Goal: Task Accomplishment & Management: Manage account settings

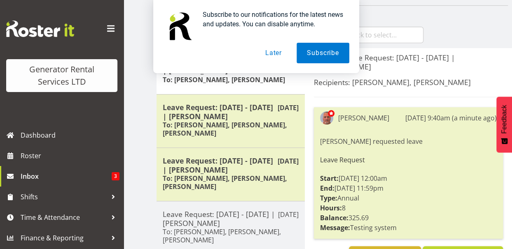
scroll to position [82, 0]
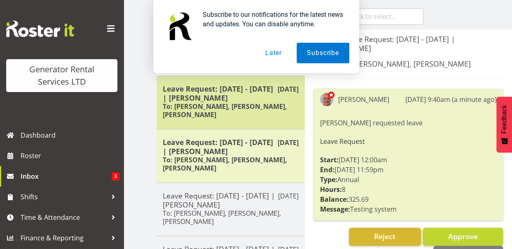
click at [224, 109] on h6 "To: [PERSON_NAME], [PERSON_NAME], [PERSON_NAME]" at bounding box center [231, 110] width 136 height 16
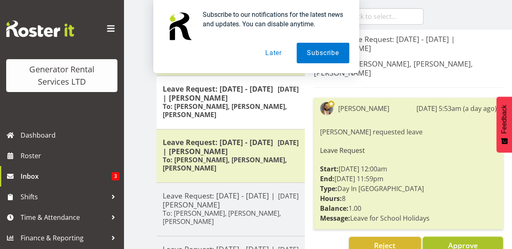
click at [463, 241] on span "Approve" at bounding box center [462, 246] width 30 height 10
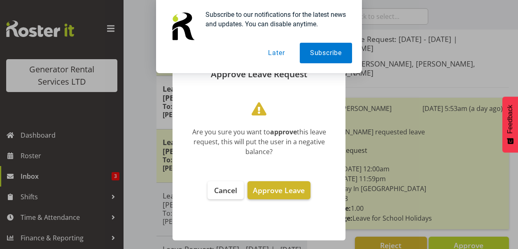
click at [285, 188] on span "Approve Leave" at bounding box center [279, 191] width 52 height 10
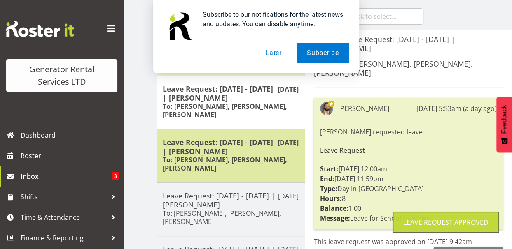
click at [247, 151] on h5 "Leave Request: 01/10/25 - 03/10/25 | Sean Johnstone" at bounding box center [231, 147] width 136 height 18
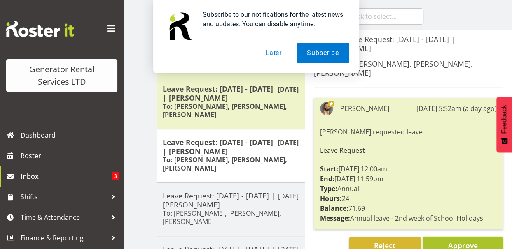
click at [460, 241] on span "Approve" at bounding box center [462, 246] width 30 height 10
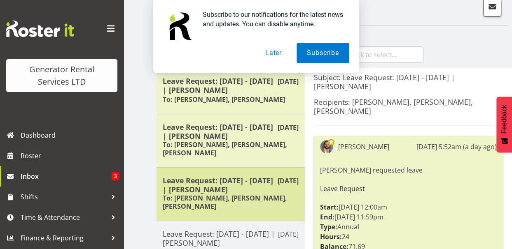
scroll to position [0, 0]
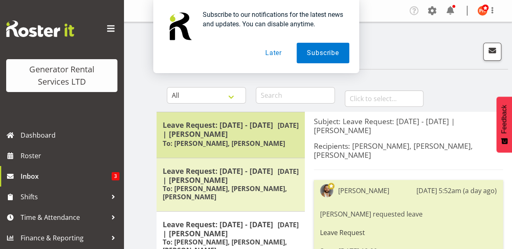
click at [256, 132] on h5 "Leave Request: 18/08/25 - 18/08/25 | Dave Wallace" at bounding box center [231, 130] width 136 height 18
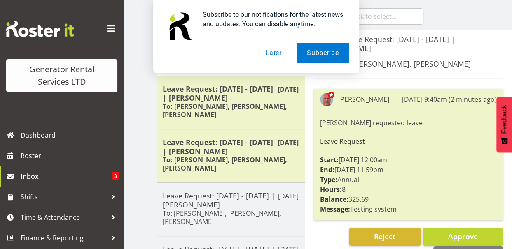
scroll to position [123, 0]
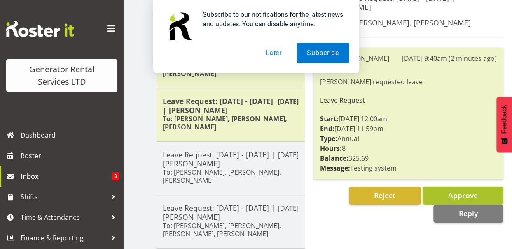
click at [470, 196] on span "Approve" at bounding box center [462, 196] width 30 height 10
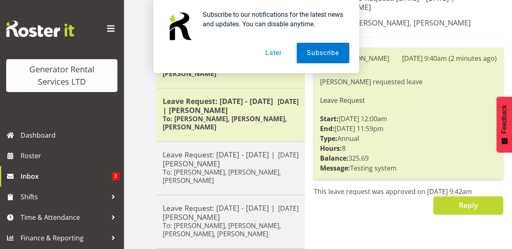
click at [468, 204] on span "Reply" at bounding box center [467, 205] width 19 height 10
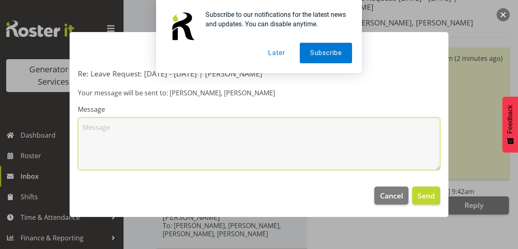
click at [118, 130] on textarea at bounding box center [259, 144] width 362 height 53
type textarea "TEST worked"
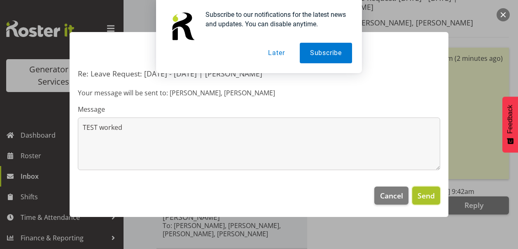
click at [425, 194] on span "Send" at bounding box center [425, 196] width 17 height 11
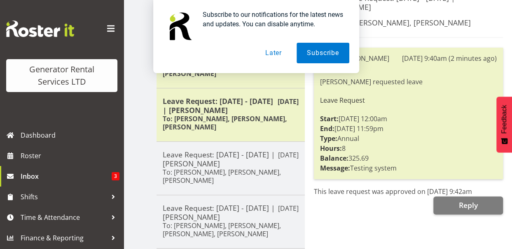
click at [275, 54] on button "Later" at bounding box center [273, 53] width 37 height 21
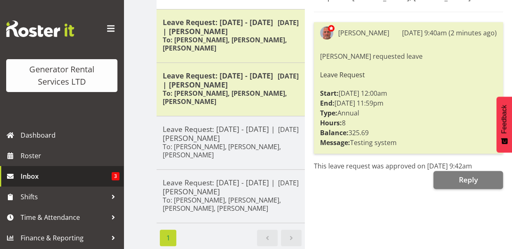
scroll to position [161, 0]
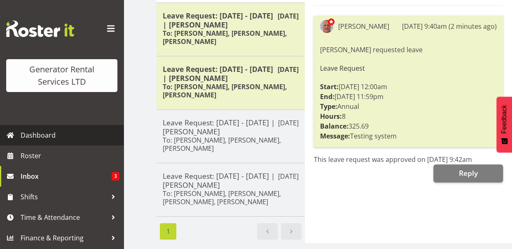
click at [51, 136] on span "Dashboard" at bounding box center [70, 135] width 99 height 12
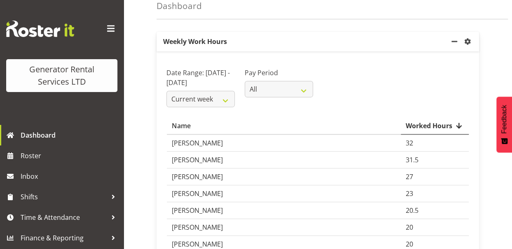
scroll to position [82, 0]
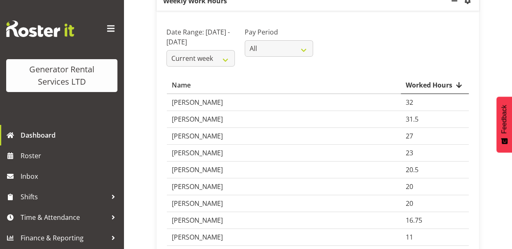
click at [190, 145] on td "[PERSON_NAME]" at bounding box center [284, 136] width 234 height 17
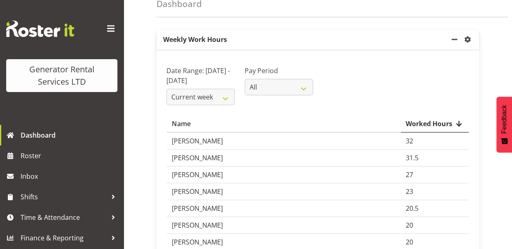
scroll to position [0, 0]
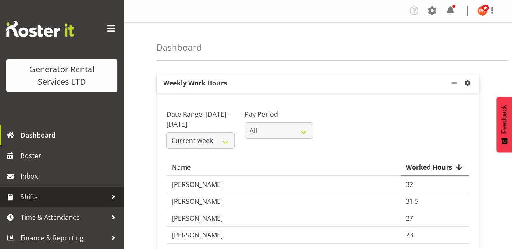
click at [49, 199] on span "Shifts" at bounding box center [64, 197] width 86 height 12
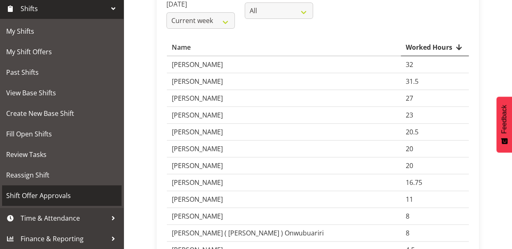
scroll to position [123, 0]
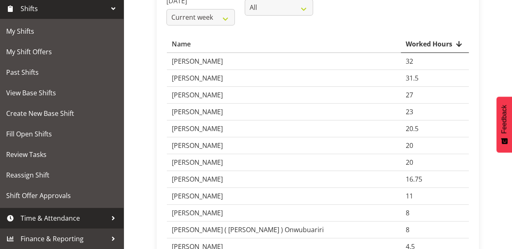
click at [73, 216] on span "Time & Attendance" at bounding box center [64, 218] width 86 height 12
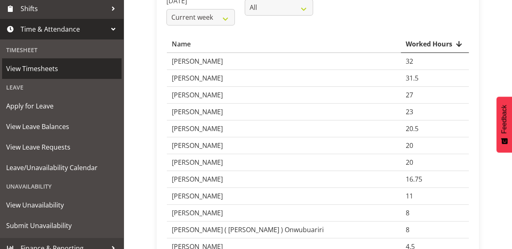
click at [47, 69] on span "View Timesheets" at bounding box center [61, 69] width 111 height 12
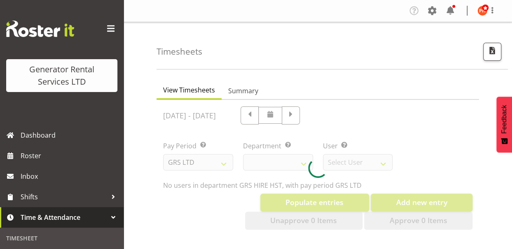
select select "22"
select select "149"
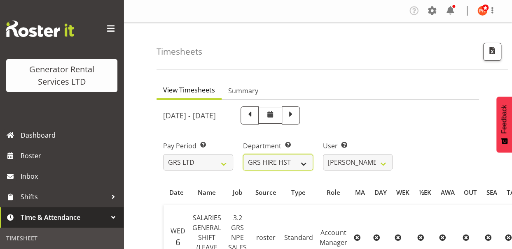
click at [304, 166] on select "GRS ADMIN AKL GRS ADMIN TGA GRS ENGINEERING AKL GRS HIRE AKL GRS HIRE HST GRS H…" at bounding box center [278, 162] width 70 height 16
click at [243, 154] on select "GRS ADMIN AKL GRS ADMIN TGA GRS ENGINEERING AKL GRS HIRE AKL GRS HIRE HST GRS H…" at bounding box center [278, 162] width 70 height 16
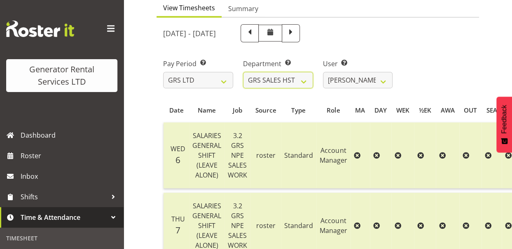
scroll to position [123, 0]
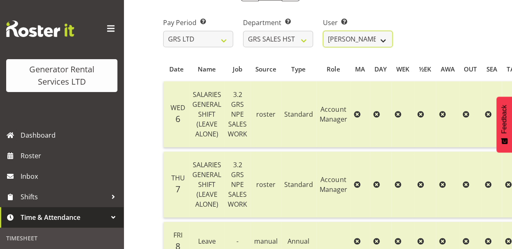
click at [383, 43] on select "James Goodin ✔" at bounding box center [358, 39] width 70 height 16
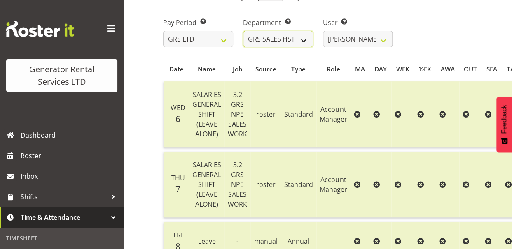
click at [305, 40] on select "GRS ADMIN AKL GRS ADMIN TGA GRS ENGINEERING AKL GRS HIRE AKL GRS HIRE HST GRS H…" at bounding box center [278, 39] width 70 height 16
select select "163"
click at [243, 31] on select "GRS ADMIN AKL GRS ADMIN TGA GRS ENGINEERING AKL GRS HIRE AKL GRS HIRE HST GRS H…" at bounding box center [278, 39] width 70 height 16
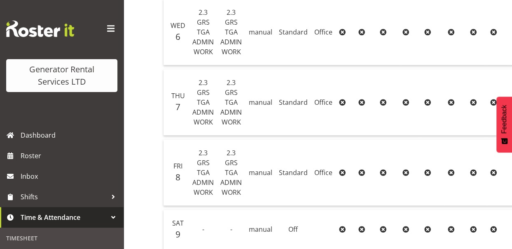
scroll to position [165, 0]
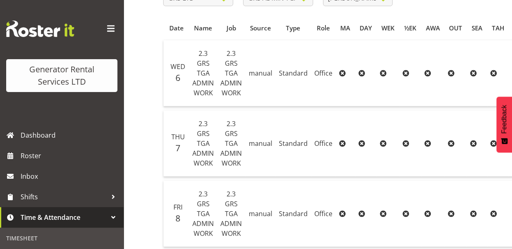
drag, startPoint x: 117, startPoint y: 121, endPoint x: 121, endPoint y: 151, distance: 30.7
click at [121, 151] on div "Generator Rental Services LTD Dashboard Roster Inbox Shifts Time & Attendance T…" at bounding box center [61, 124] width 123 height 249
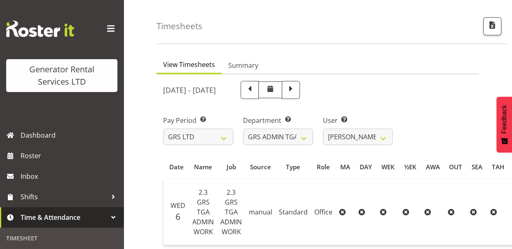
scroll to position [0, 0]
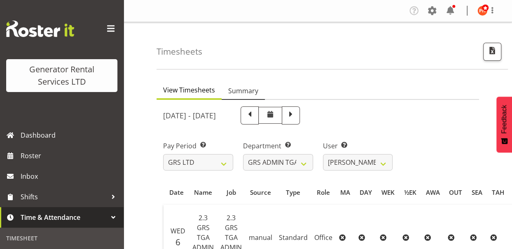
click at [241, 94] on span "Summary" at bounding box center [243, 91] width 30 height 10
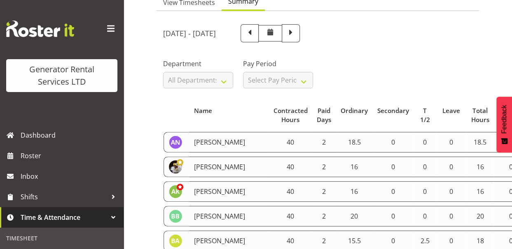
scroll to position [82, 0]
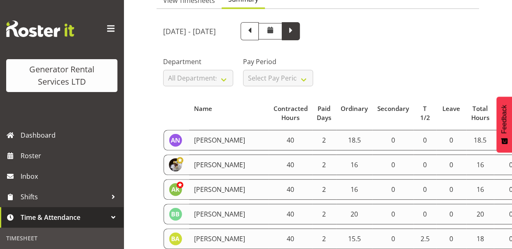
click at [296, 33] on span at bounding box center [290, 30] width 11 height 11
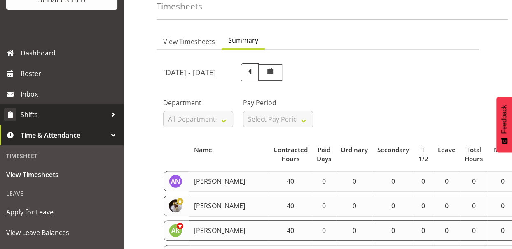
scroll to position [123, 0]
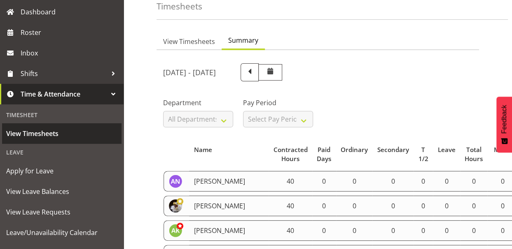
click at [44, 134] on span "View Timesheets" at bounding box center [61, 134] width 111 height 12
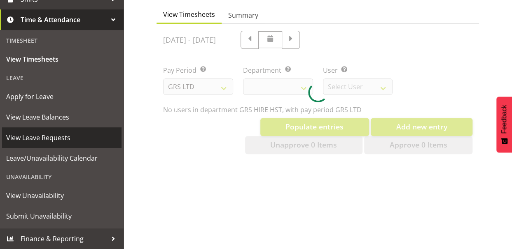
scroll to position [82, 0]
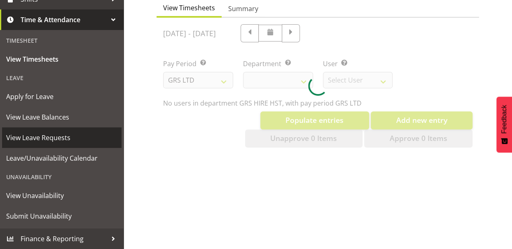
select select "22"
select select "149"
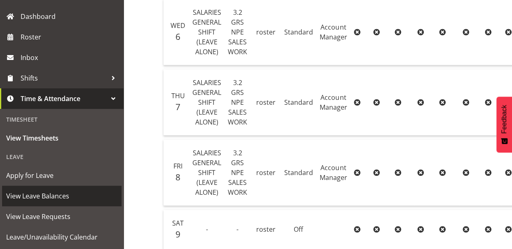
scroll to position [116, 0]
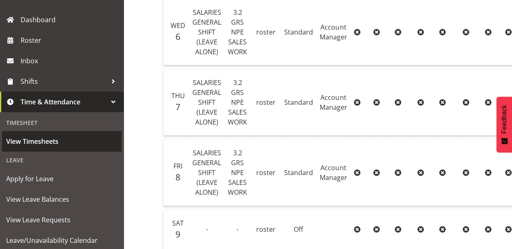
click at [24, 142] on span "View Timesheets" at bounding box center [61, 141] width 111 height 12
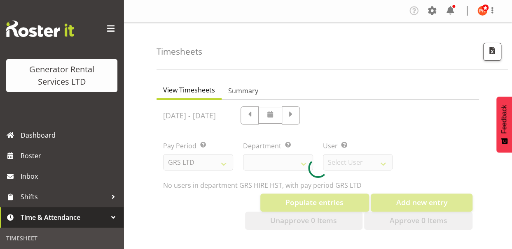
select select "22"
select select "149"
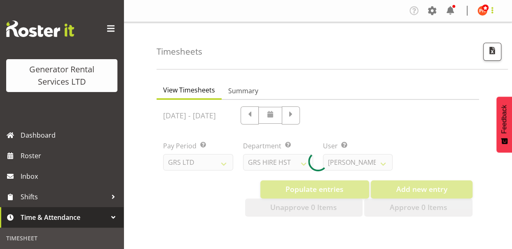
click at [491, 13] on span at bounding box center [492, 10] width 10 height 10
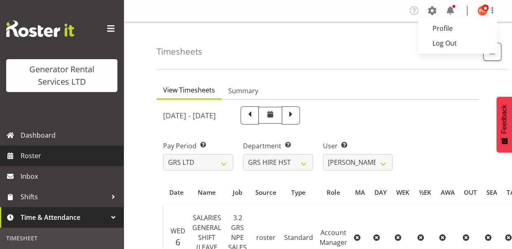
click at [37, 157] on span "Roster" at bounding box center [70, 156] width 99 height 12
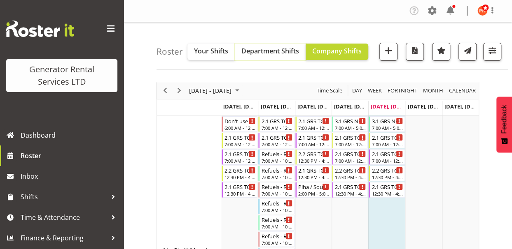
click at [280, 54] on span "Department Shifts" at bounding box center [270, 51] width 58 height 9
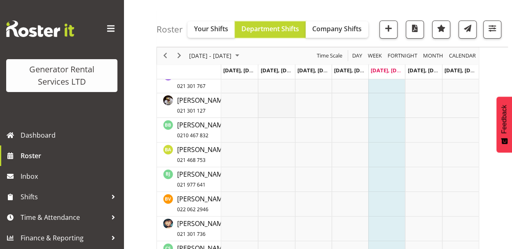
scroll to position [82, 0]
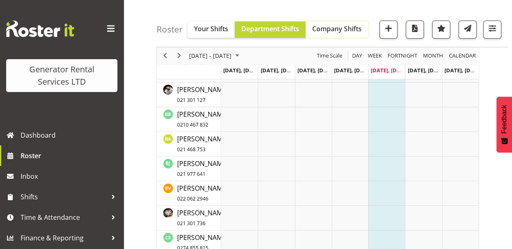
click at [334, 28] on span "Company Shifts" at bounding box center [336, 28] width 49 height 9
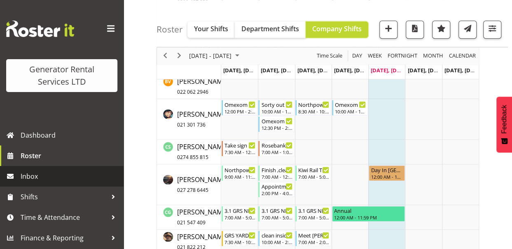
scroll to position [453, 0]
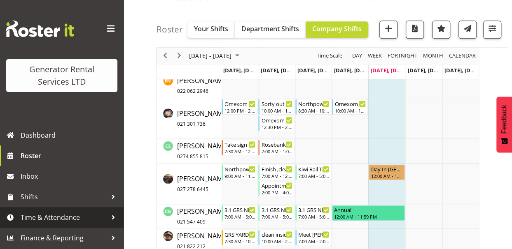
click at [111, 216] on div at bounding box center [113, 218] width 12 height 12
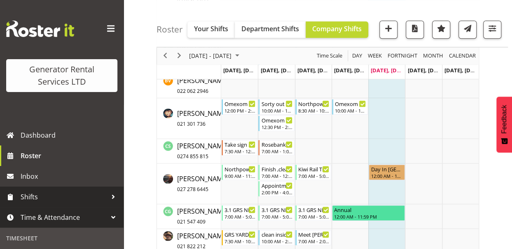
scroll to position [82, 0]
